Goal: Information Seeking & Learning: Learn about a topic

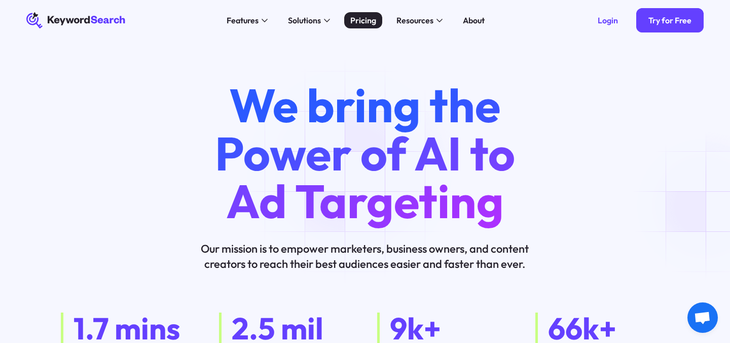
click at [371, 22] on div "Pricing" at bounding box center [363, 20] width 26 height 12
